Goal: Transaction & Acquisition: Download file/media

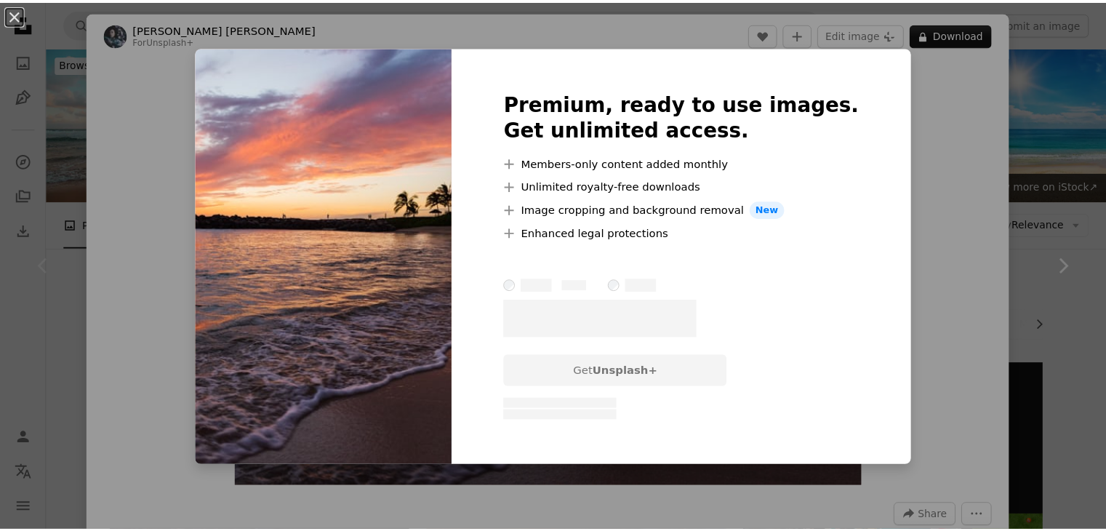
scroll to position [289, 0]
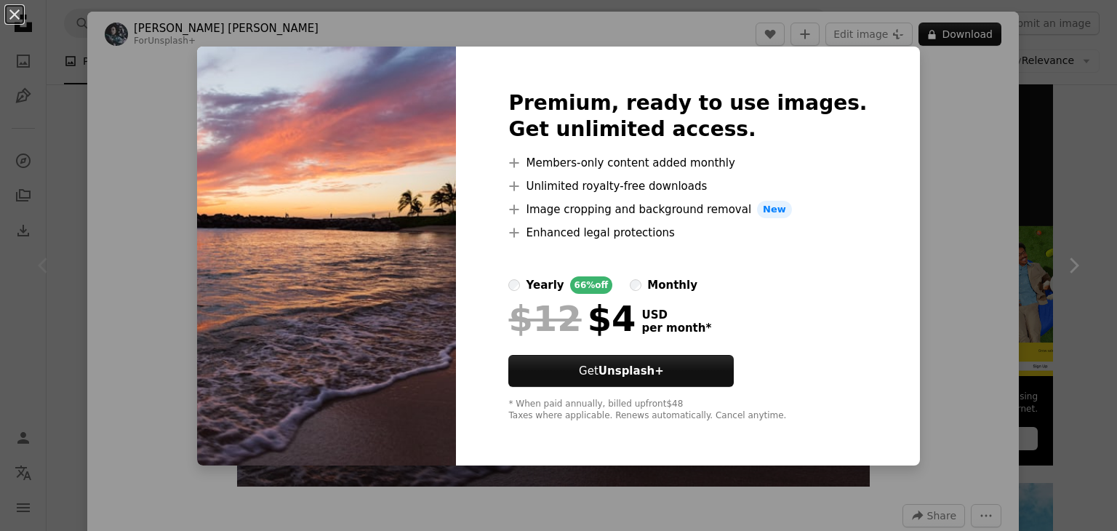
click at [991, 217] on div "An X shape Premium, ready to use images. Get unlimited access. A plus sign Memb…" at bounding box center [558, 265] width 1117 height 531
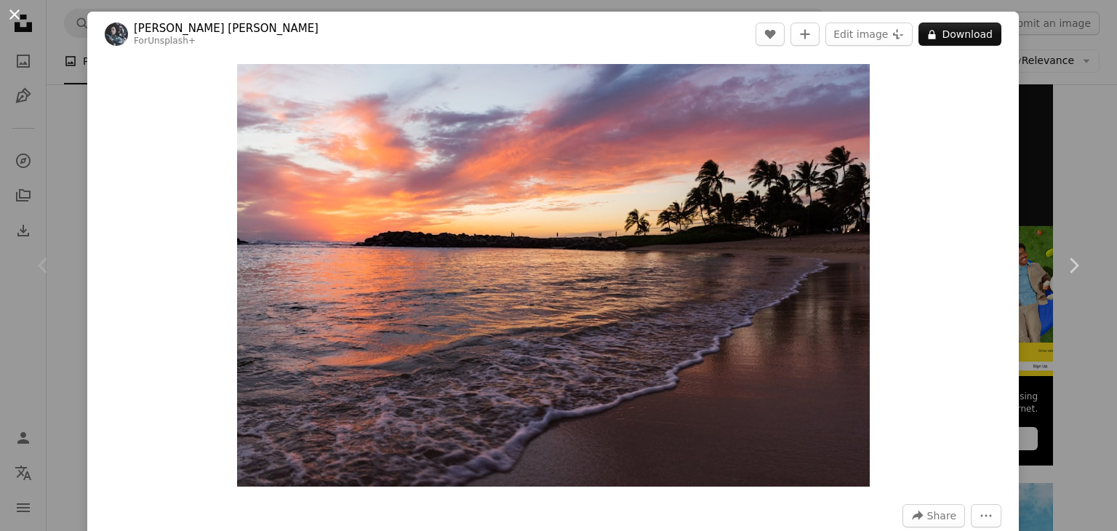
click at [21, 7] on button "An X shape" at bounding box center [14, 14] width 17 height 17
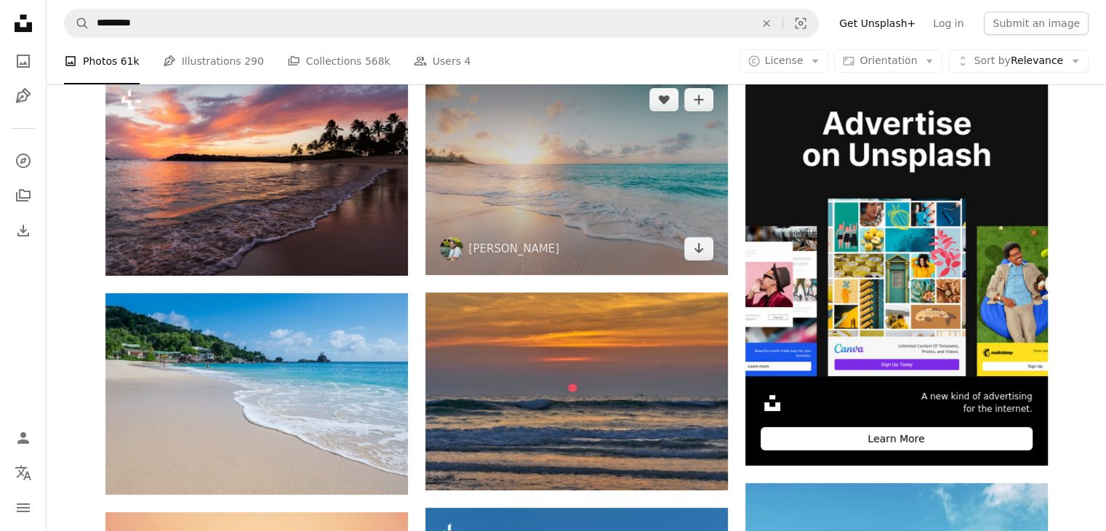
click at [549, 201] on img at bounding box center [576, 173] width 302 height 201
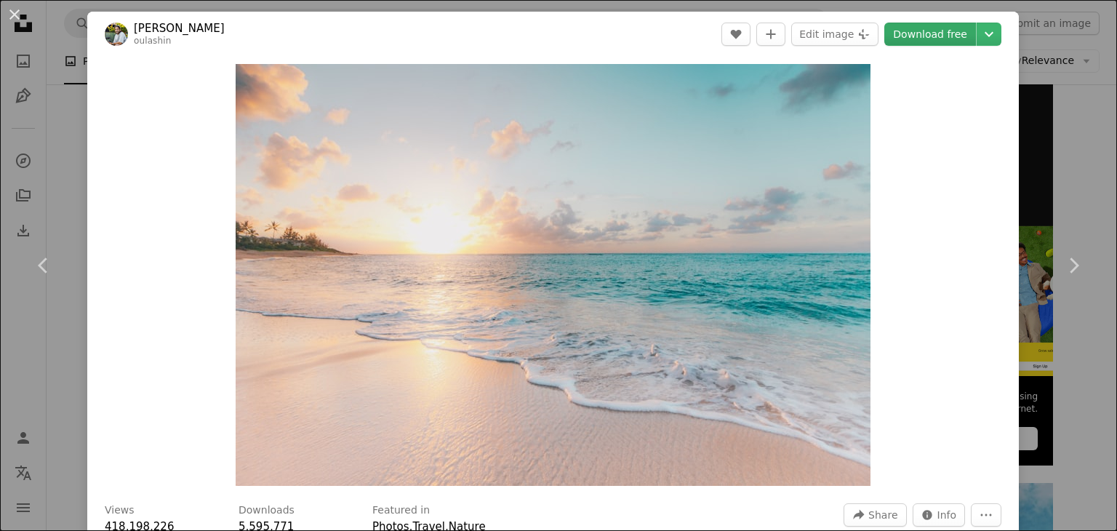
click at [931, 40] on link "Download free" at bounding box center [930, 34] width 92 height 23
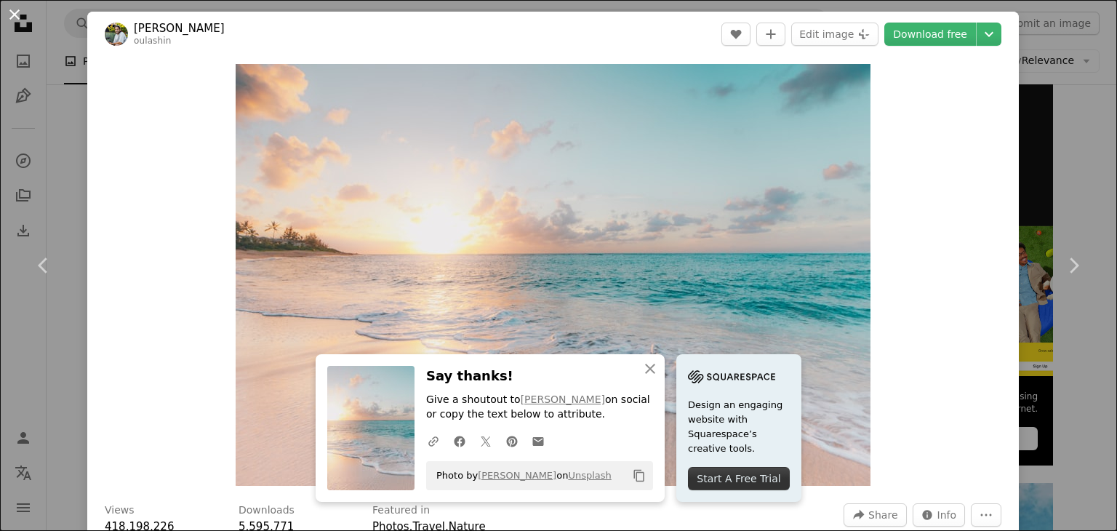
click at [12, 8] on button "An X shape" at bounding box center [14, 14] width 17 height 17
